Goal: Task Accomplishment & Management: Manage account settings

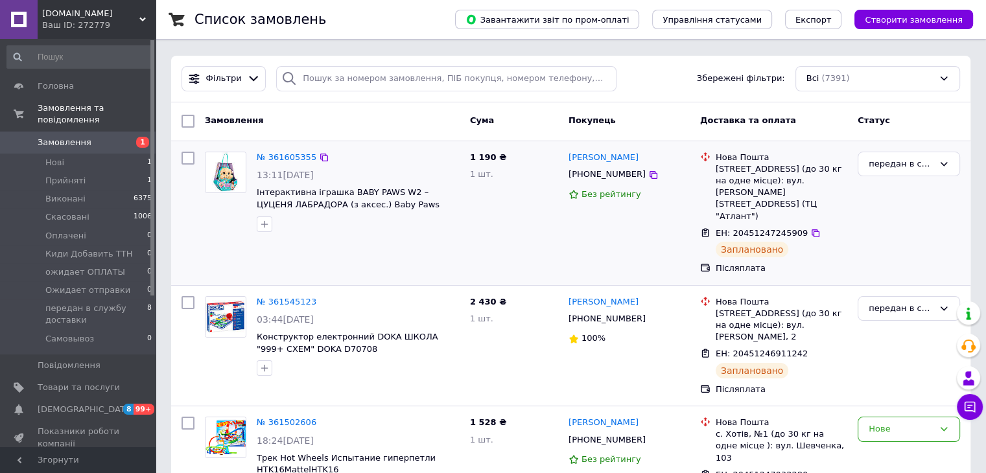
scroll to position [65, 0]
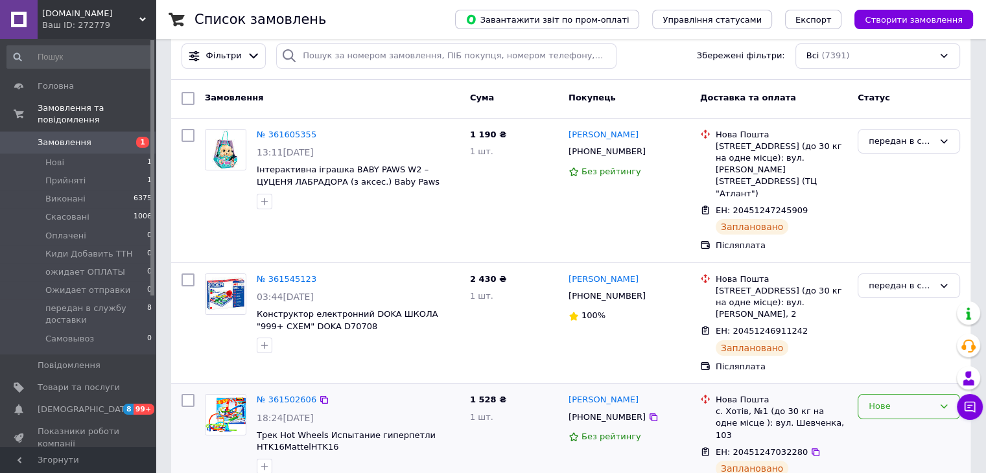
click at [907, 400] on div "Нове" at bounding box center [900, 407] width 65 height 14
click at [896, 422] on li "Прийнято" at bounding box center [908, 434] width 101 height 24
click at [886, 400] on div "Прийнято" at bounding box center [900, 407] width 65 height 14
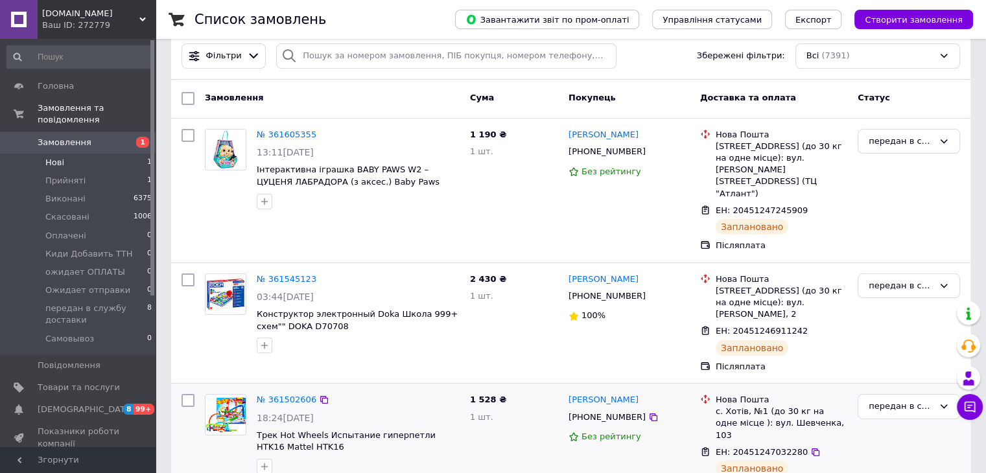
click at [68, 154] on li "Нові 1" at bounding box center [79, 163] width 159 height 18
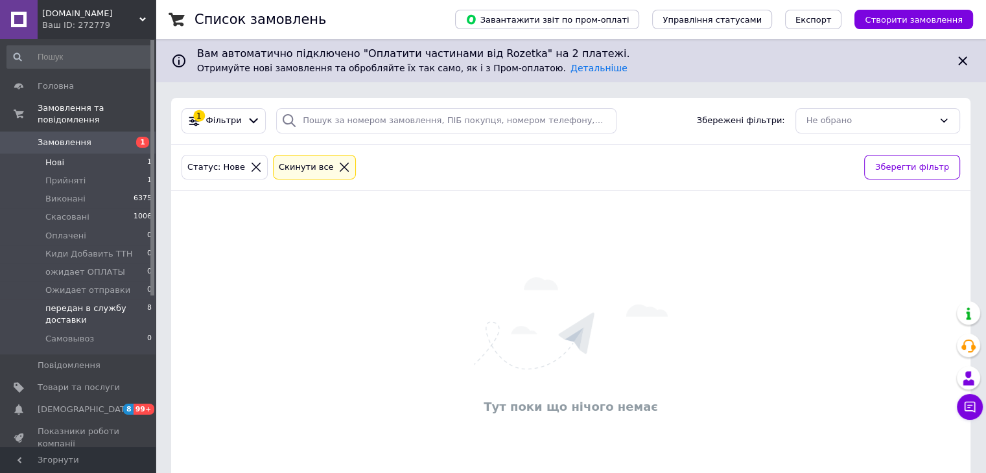
click at [119, 303] on span "передан в службу доставки" at bounding box center [96, 314] width 102 height 23
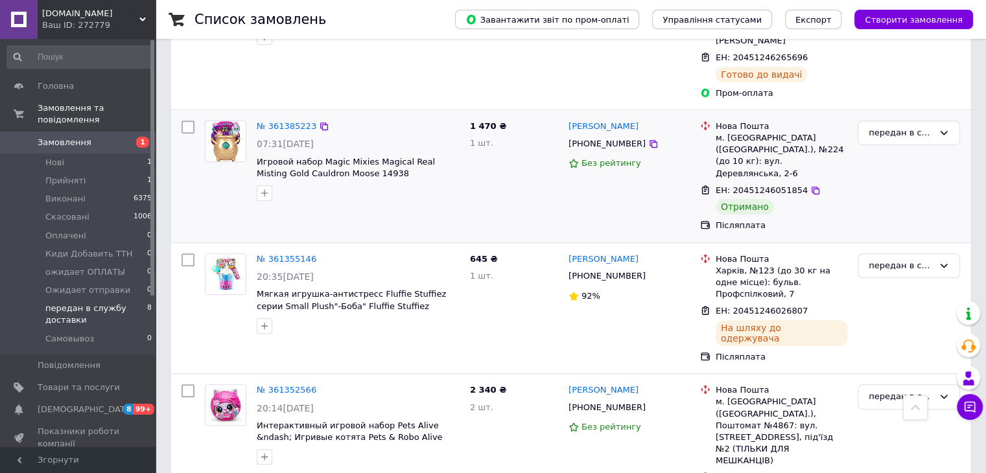
scroll to position [953, 0]
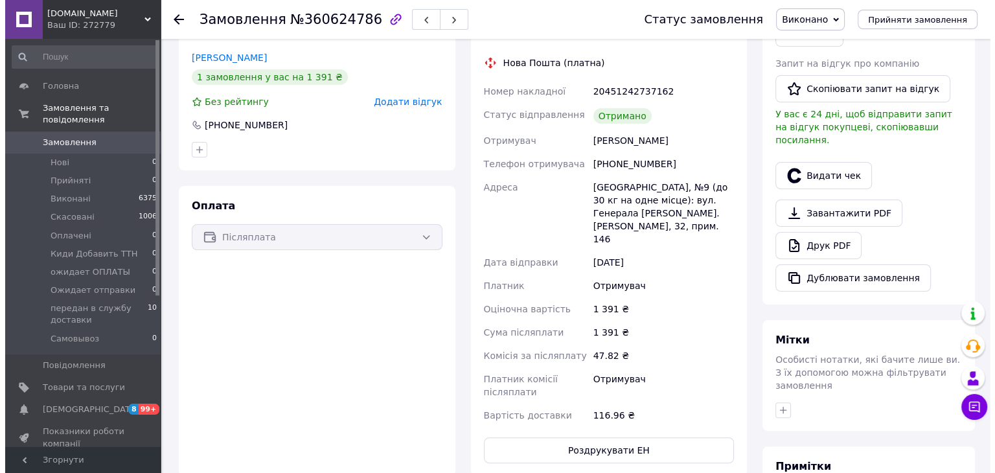
scroll to position [259, 0]
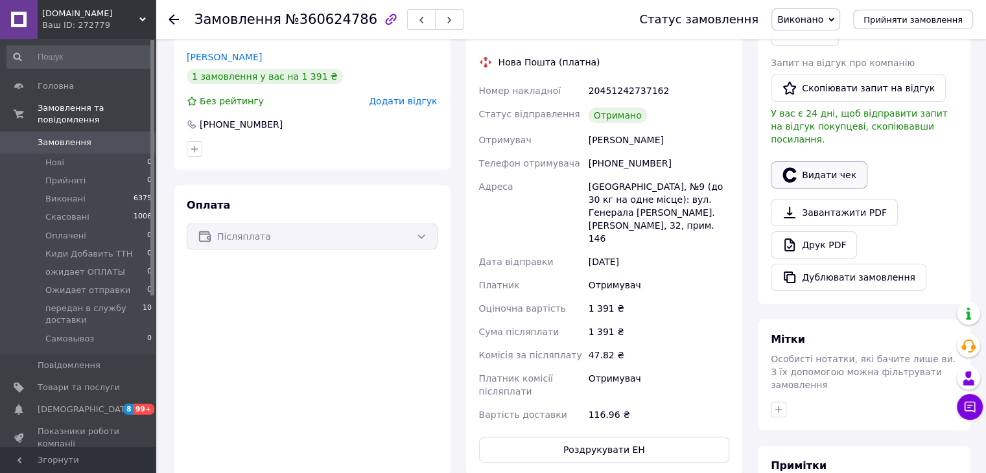
click at [822, 161] on button "Видати чек" at bounding box center [818, 174] width 97 height 27
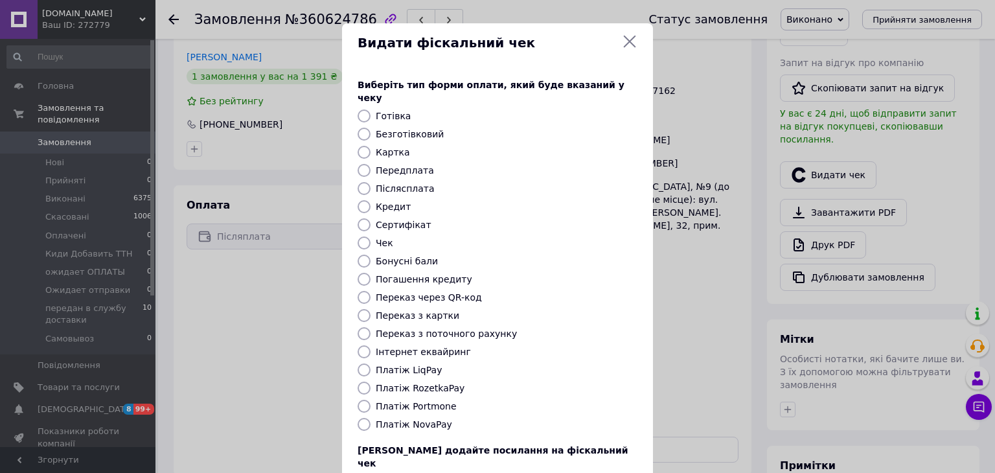
click at [414, 419] on label "Платіж NovaPay" at bounding box center [414, 424] width 76 height 10
click at [365, 418] on input "Платіж NovaPay" at bounding box center [364, 424] width 13 height 13
radio input "true"
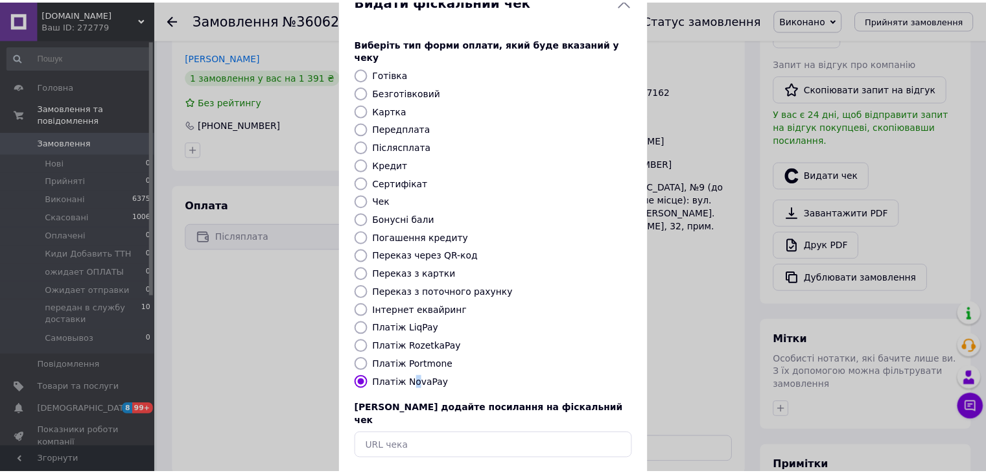
scroll to position [83, 0]
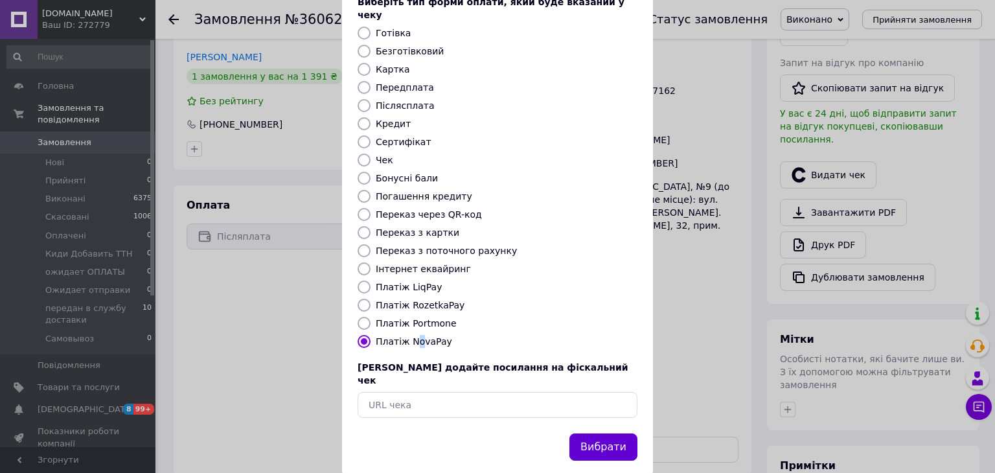
click at [607, 434] on button "Вибрати" at bounding box center [604, 448] width 68 height 28
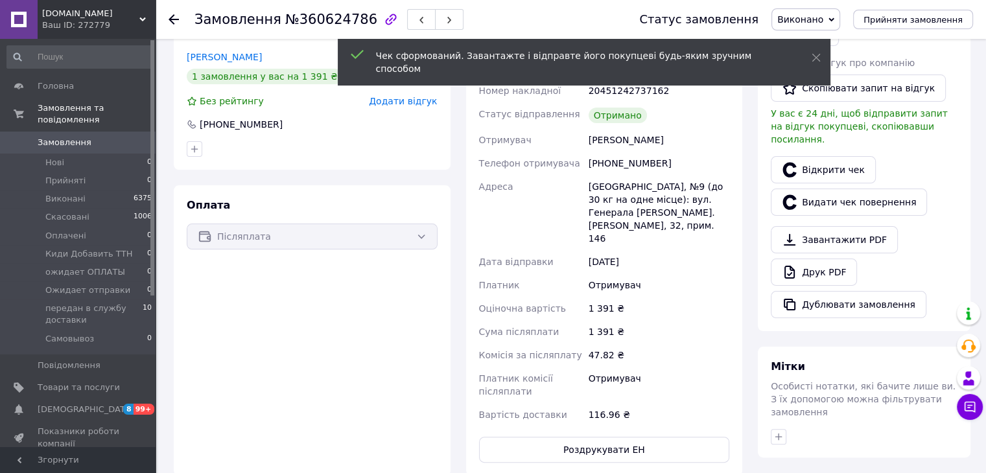
click at [171, 21] on use at bounding box center [173, 19] width 10 height 10
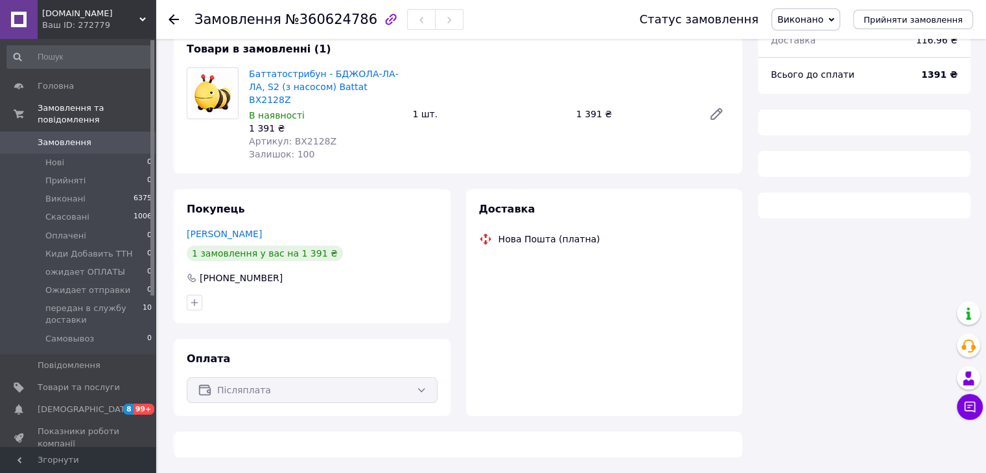
scroll to position [70, 0]
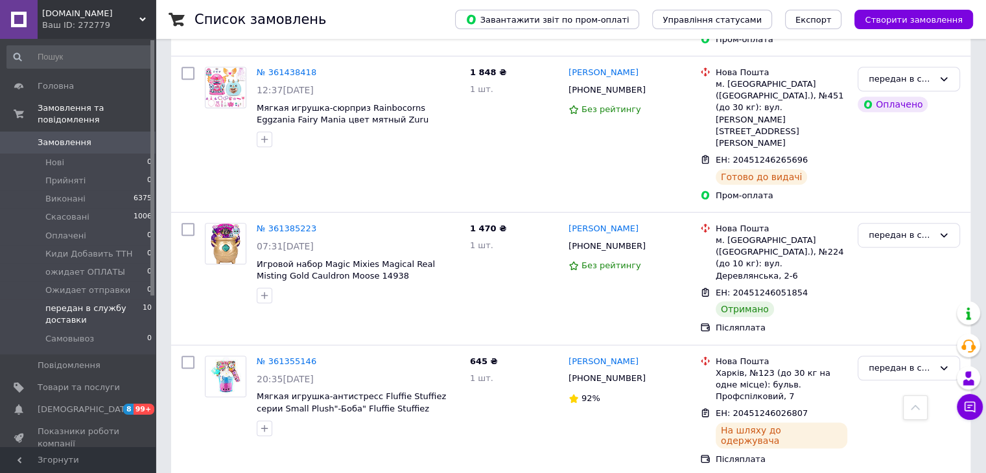
scroll to position [694, 0]
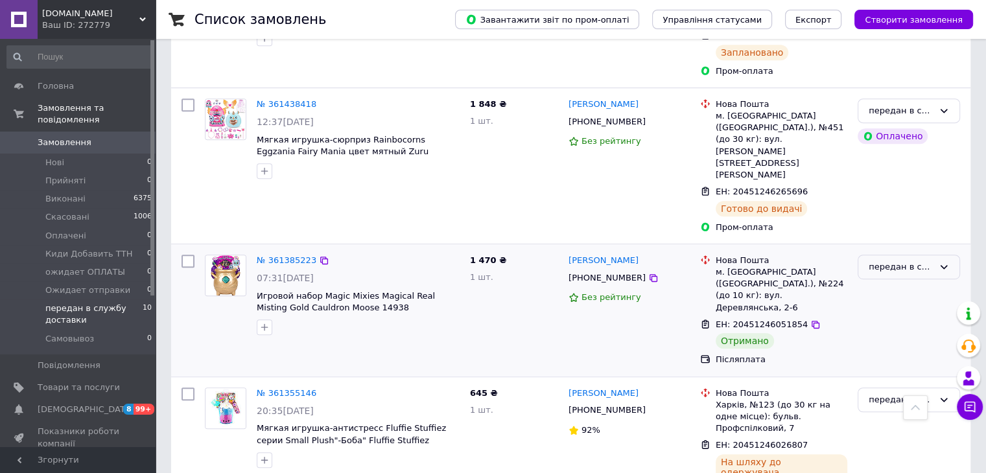
click at [880, 260] on div "передан в службу доставки" at bounding box center [900, 267] width 65 height 14
click at [893, 306] on li "Виконано" at bounding box center [908, 318] width 101 height 24
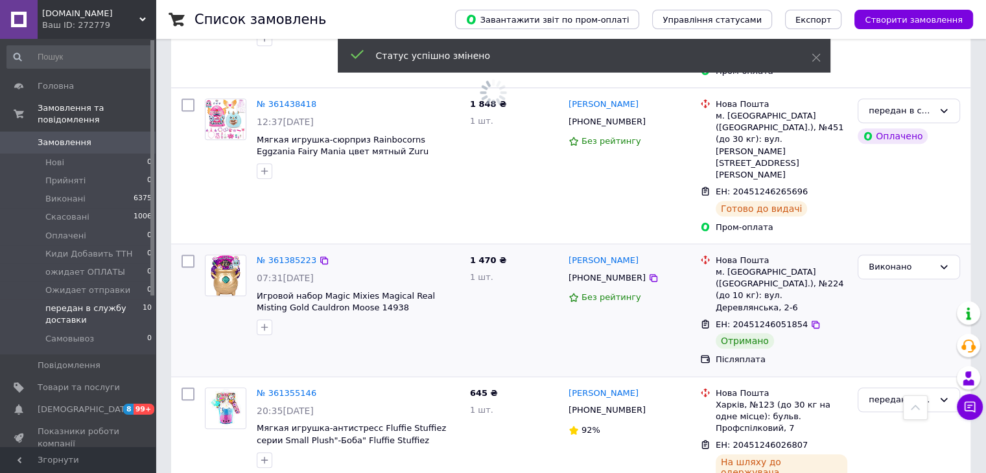
click at [223, 255] on img at bounding box center [225, 275] width 40 height 40
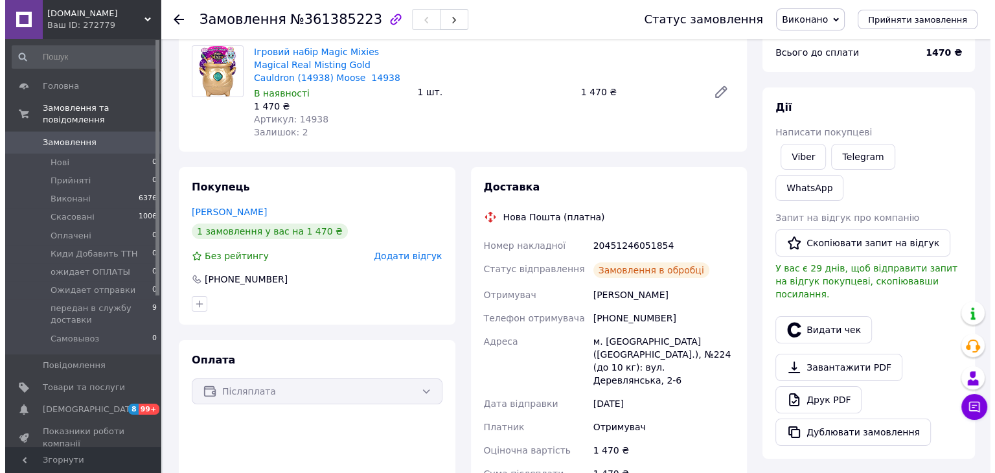
scroll to position [65, 0]
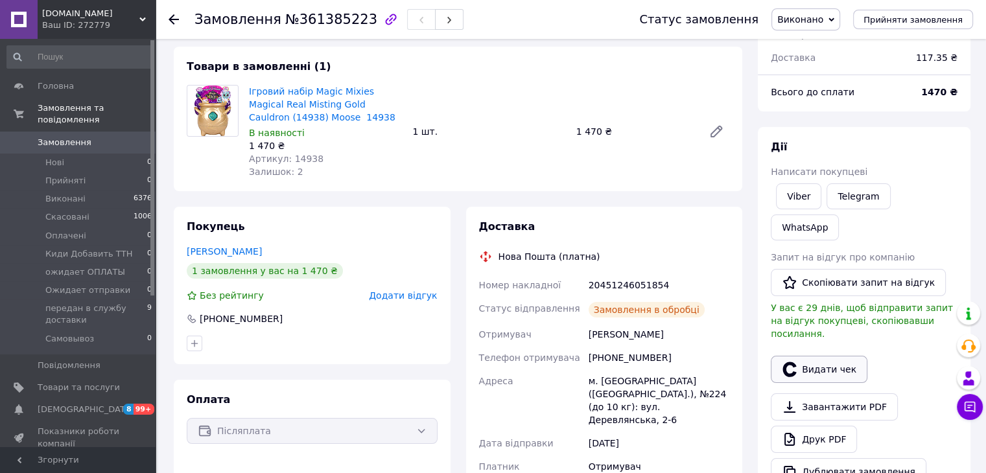
click at [818, 356] on button "Видати чек" at bounding box center [818, 369] width 97 height 27
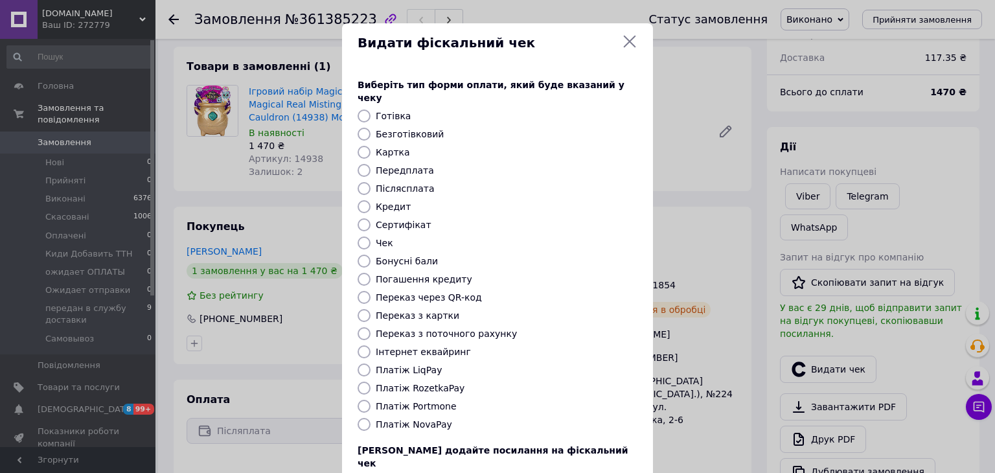
click at [386, 419] on label "Платіж NovaPay" at bounding box center [414, 424] width 76 height 10
click at [371, 418] on input "Платіж NovaPay" at bounding box center [364, 424] width 13 height 13
radio input "true"
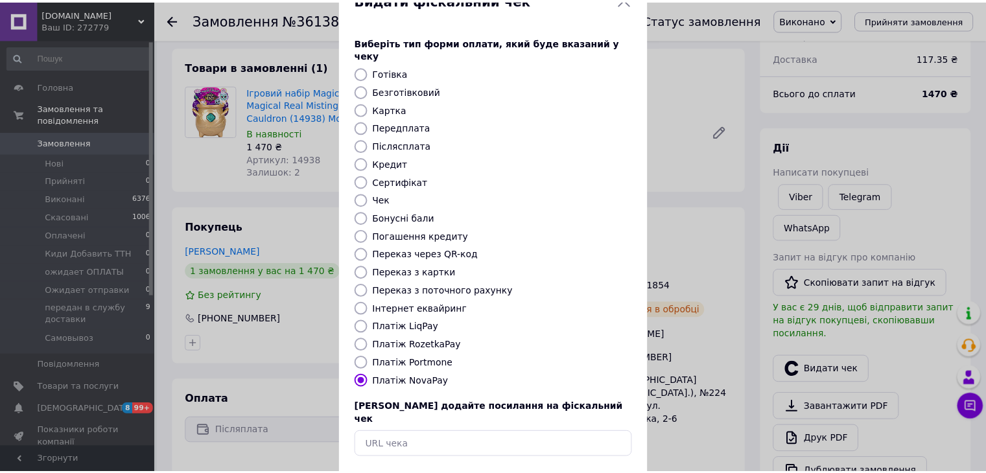
scroll to position [83, 0]
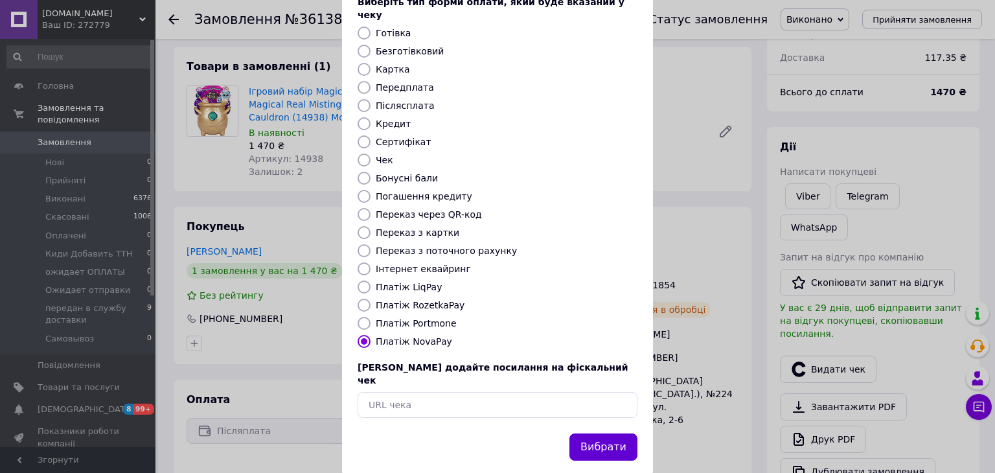
click at [609, 434] on button "Вибрати" at bounding box center [604, 448] width 68 height 28
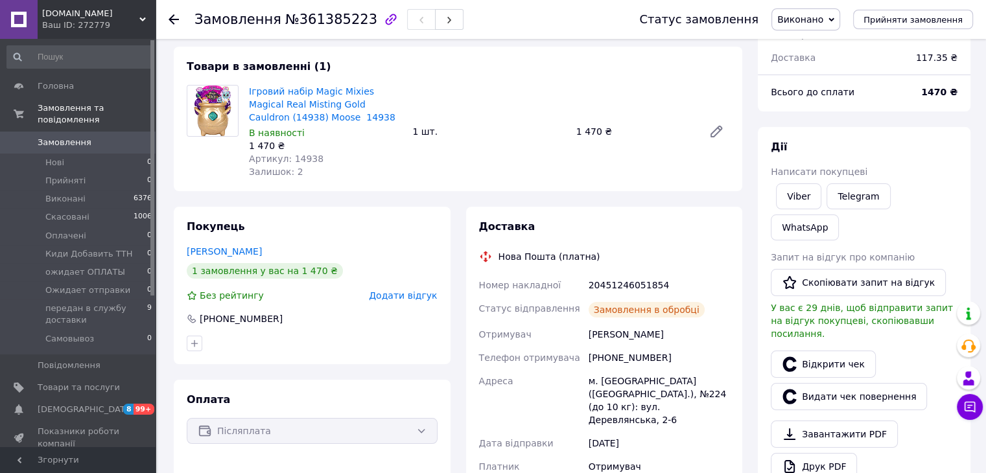
click at [171, 23] on icon at bounding box center [173, 19] width 10 height 10
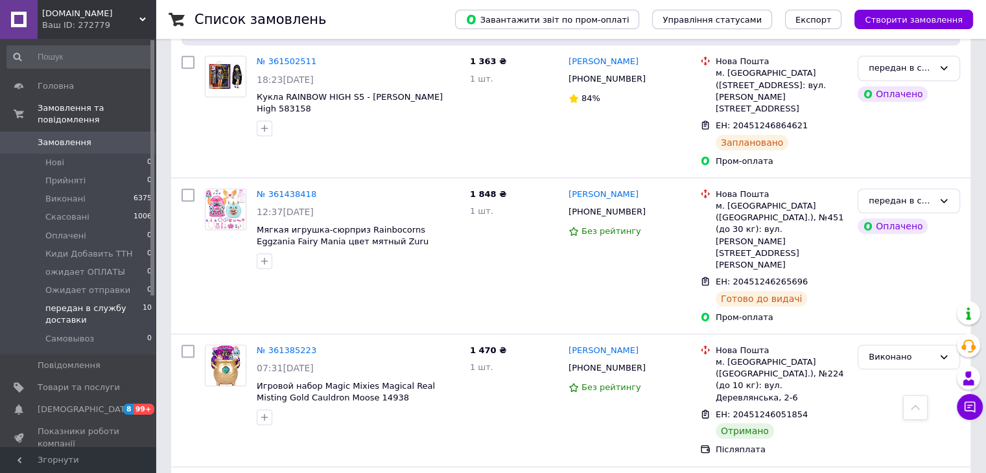
scroll to position [638, 0]
